Goal: Task Accomplishment & Management: Manage account settings

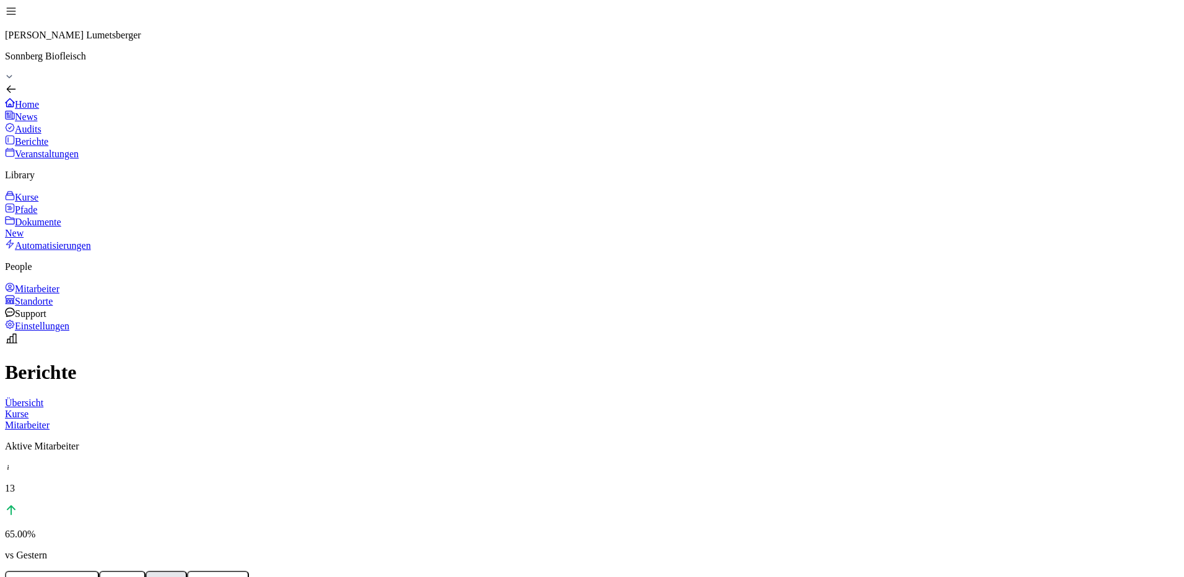
drag, startPoint x: 53, startPoint y: 310, endPoint x: 111, endPoint y: 245, distance: 87.2
click at [53, 295] on div "Mitarbeiter" at bounding box center [592, 288] width 1174 height 12
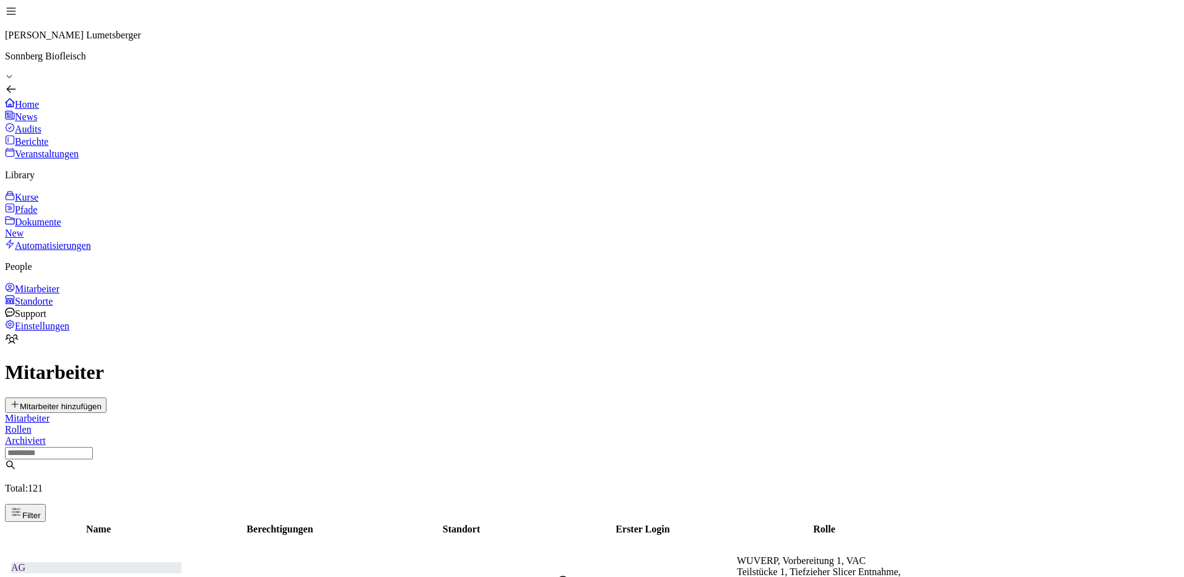
click at [93, 447] on input at bounding box center [49, 453] width 88 height 12
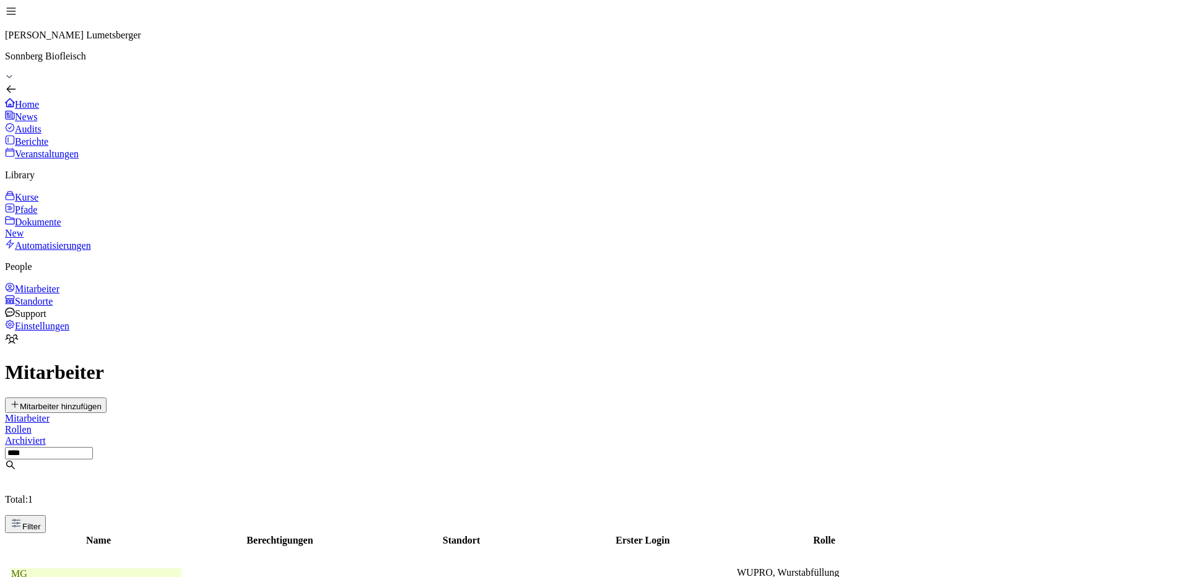
type input "****"
click at [181, 568] on div "MG [PERSON_NAME]" at bounding box center [96, 584] width 170 height 32
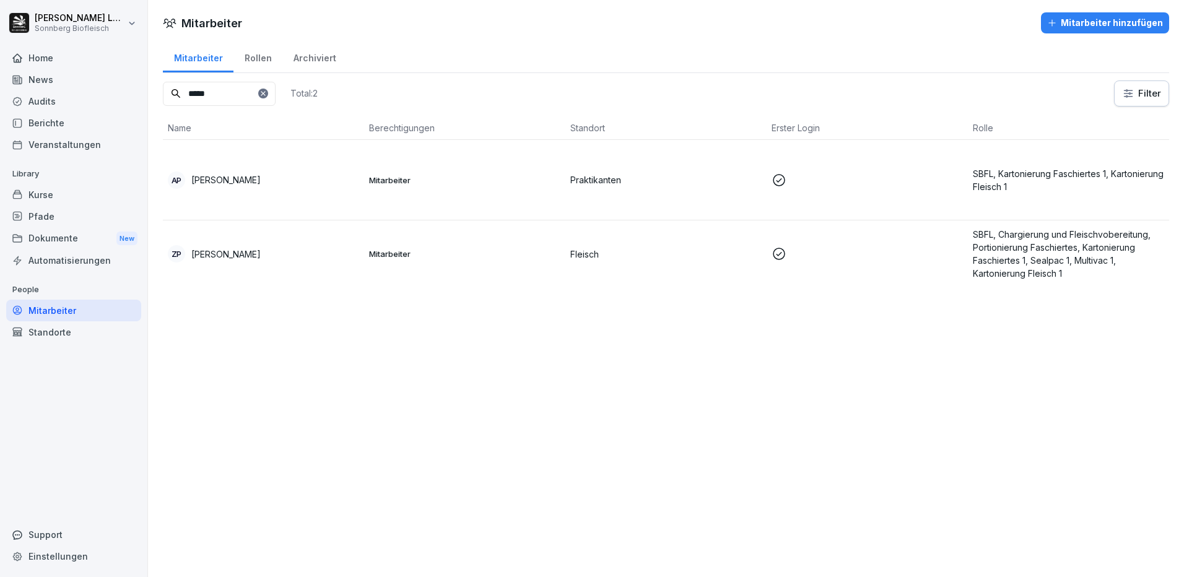
drag, startPoint x: 234, startPoint y: 92, endPoint x: 83, endPoint y: 67, distance: 153.0
click at [83, 67] on div "[PERSON_NAME] Sonnberg Biofleisch Home News Audits Berichte Veranstaltungen Lib…" at bounding box center [592, 288] width 1184 height 577
click at [419, 241] on td "Mitarbeiter" at bounding box center [464, 253] width 201 height 67
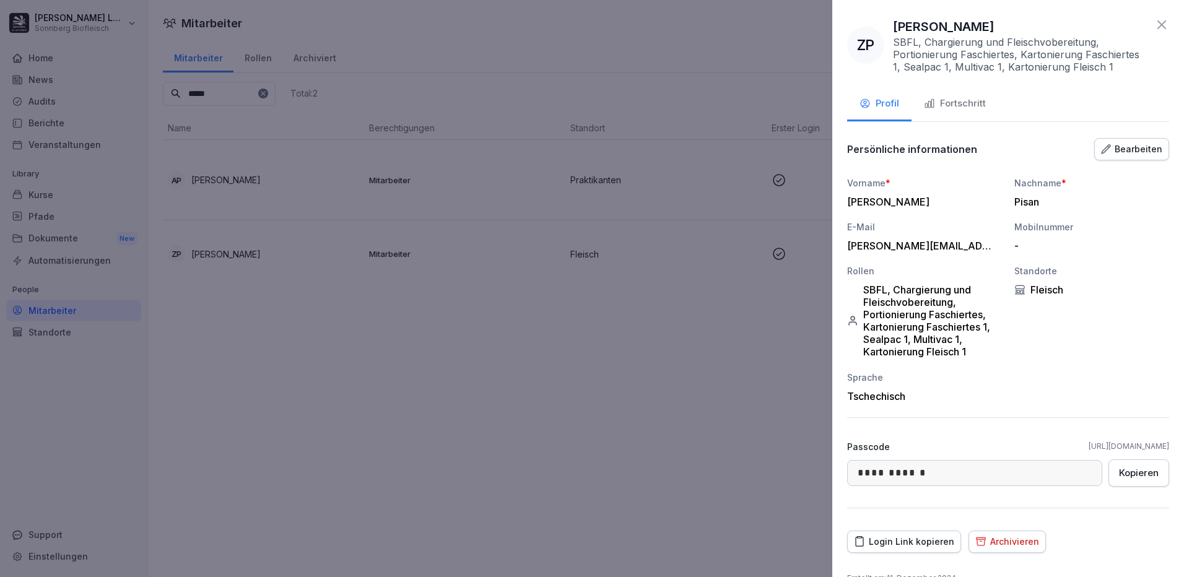
click at [966, 107] on div "Fortschritt" at bounding box center [955, 104] width 62 height 14
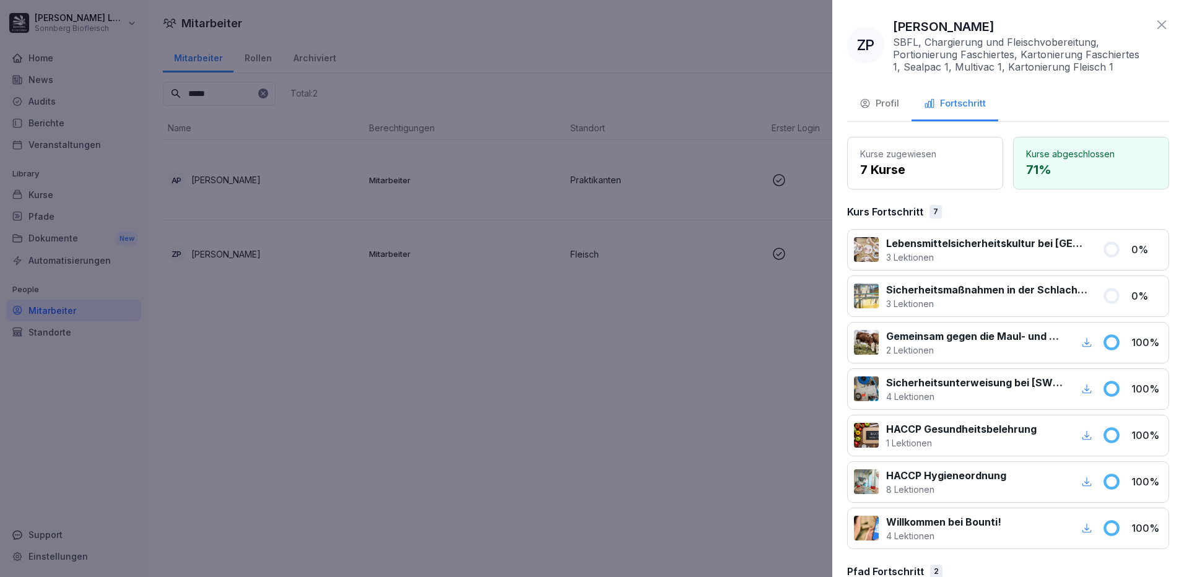
drag, startPoint x: 577, startPoint y: 262, endPoint x: 295, endPoint y: 95, distance: 327.3
click at [569, 254] on div at bounding box center [592, 288] width 1184 height 577
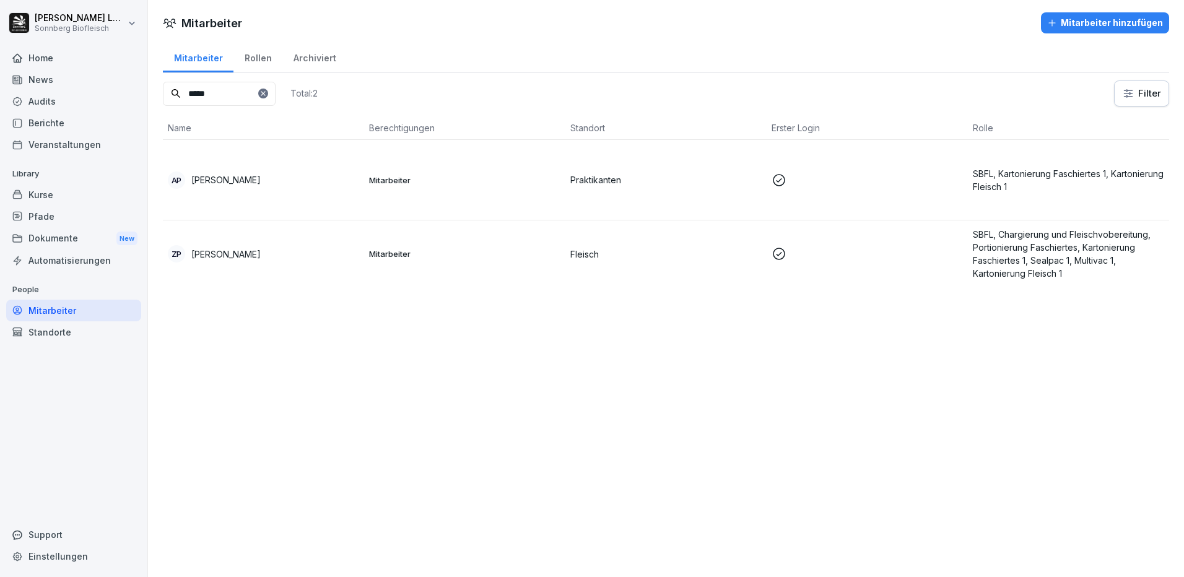
drag, startPoint x: 235, startPoint y: 89, endPoint x: 0, endPoint y: 51, distance: 238.4
click at [0, 51] on html "[PERSON_NAME] Sonnberg Biofleisch Home News Audits Berichte Veranstaltungen Lib…" at bounding box center [592, 288] width 1184 height 577
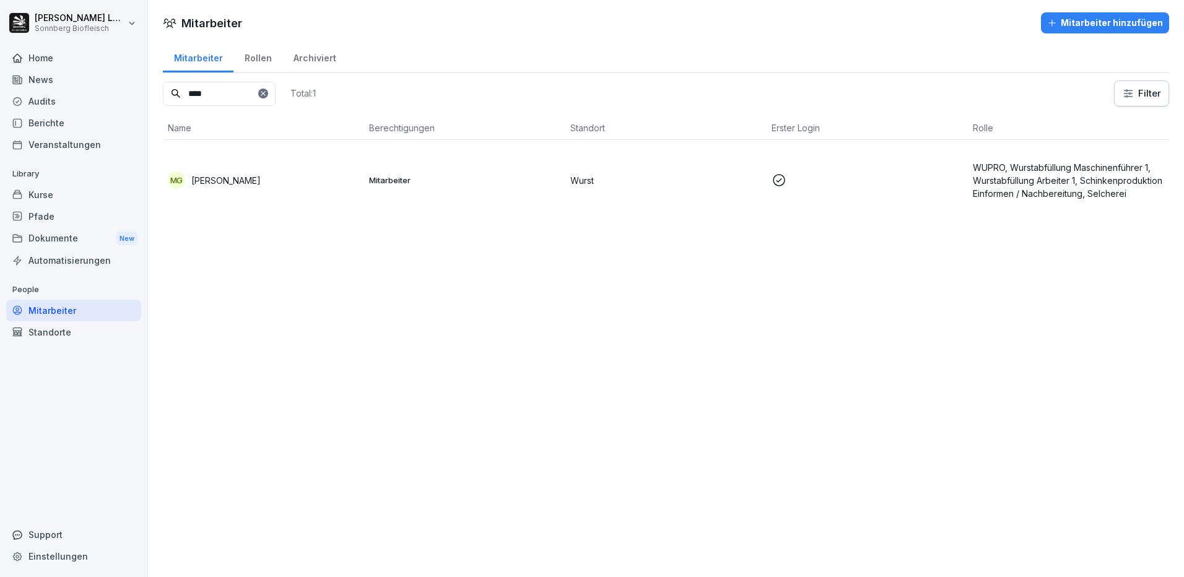
type input "****"
click at [245, 169] on td "MG [PERSON_NAME]" at bounding box center [263, 180] width 201 height 80
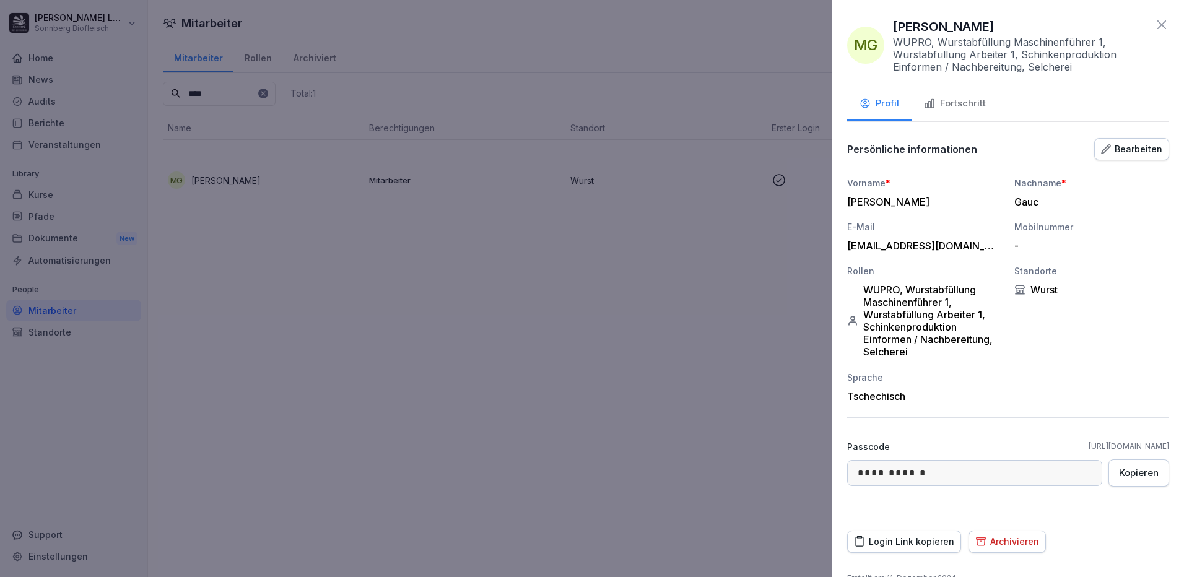
click at [963, 114] on button "Fortschritt" at bounding box center [954, 104] width 87 height 33
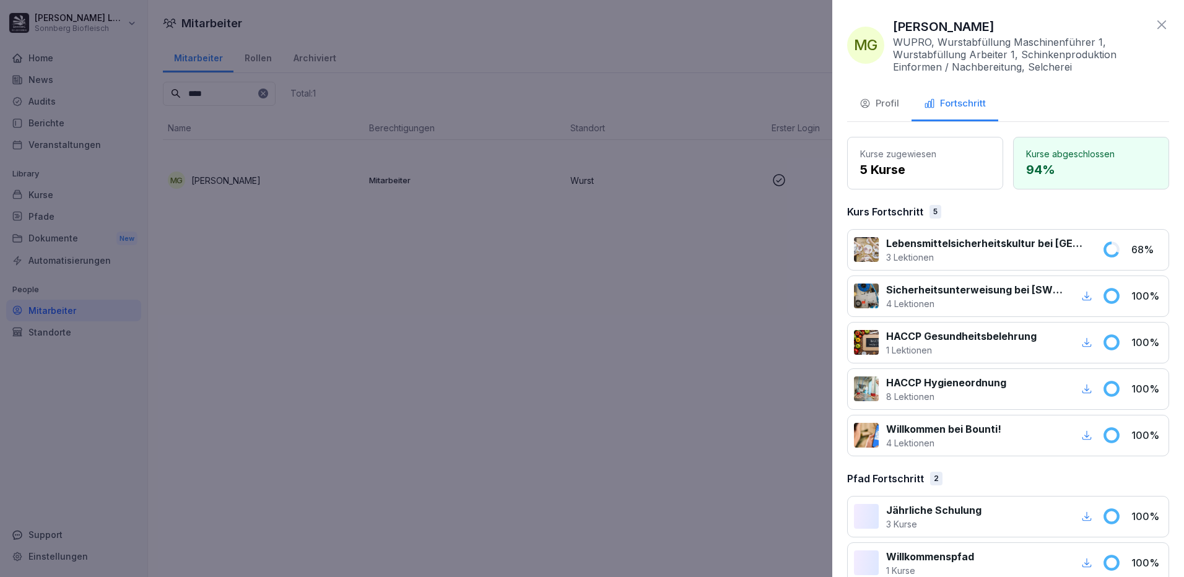
click at [475, 378] on div at bounding box center [592, 288] width 1184 height 577
